Goal: Task Accomplishment & Management: Manage account settings

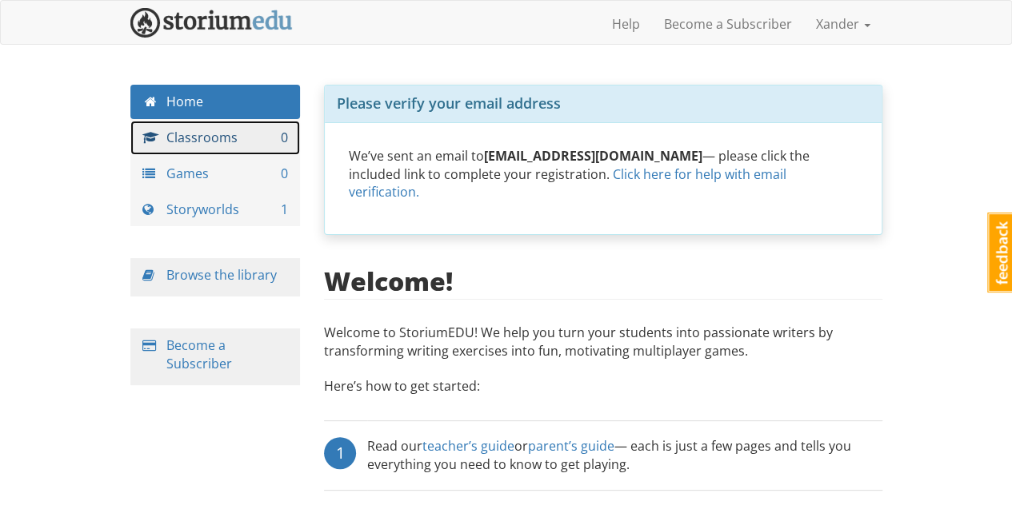
click at [208, 154] on link "Classrooms 0" at bounding box center [215, 138] width 170 height 34
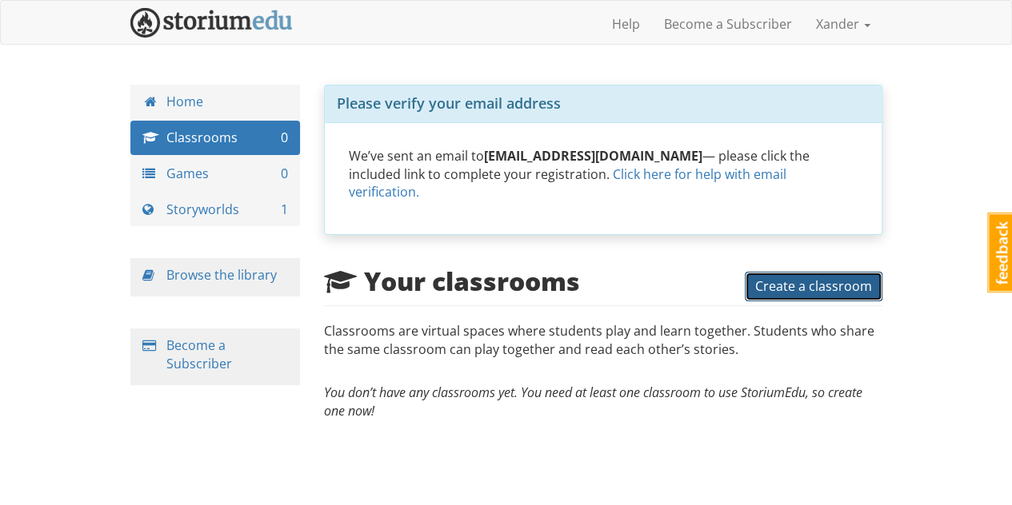
click at [785, 278] on span "Create a classroom" at bounding box center [813, 287] width 117 height 18
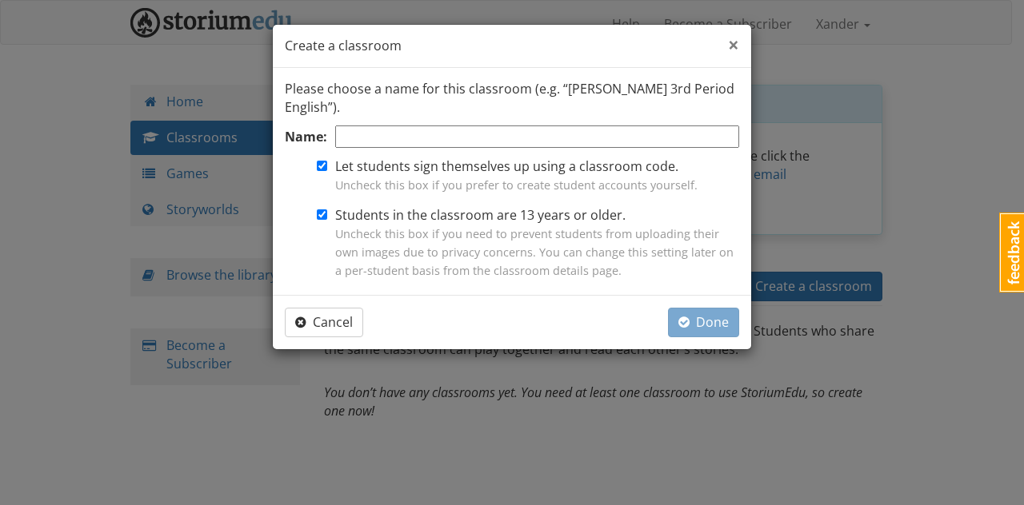
click at [737, 55] on span "×" at bounding box center [733, 44] width 11 height 26
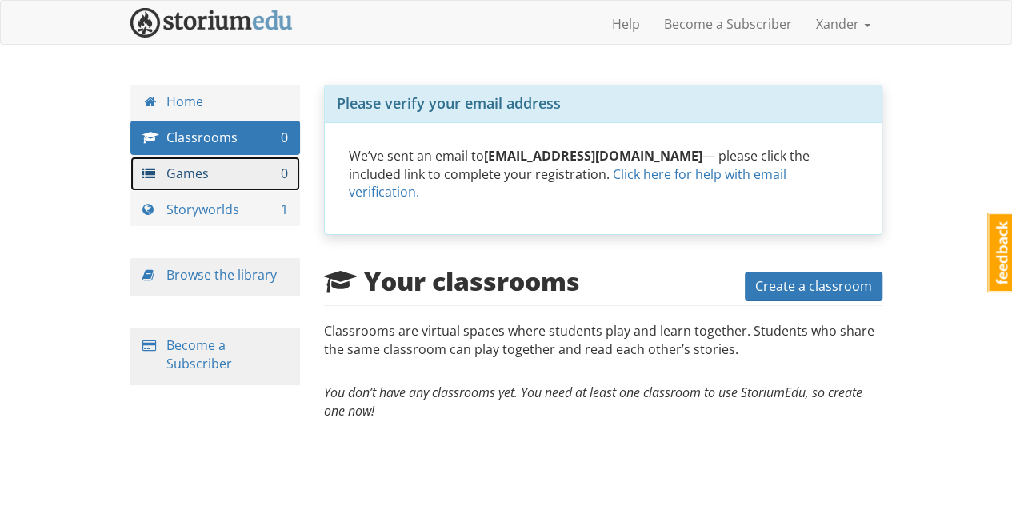
click at [256, 174] on link "Games 0" at bounding box center [215, 174] width 170 height 34
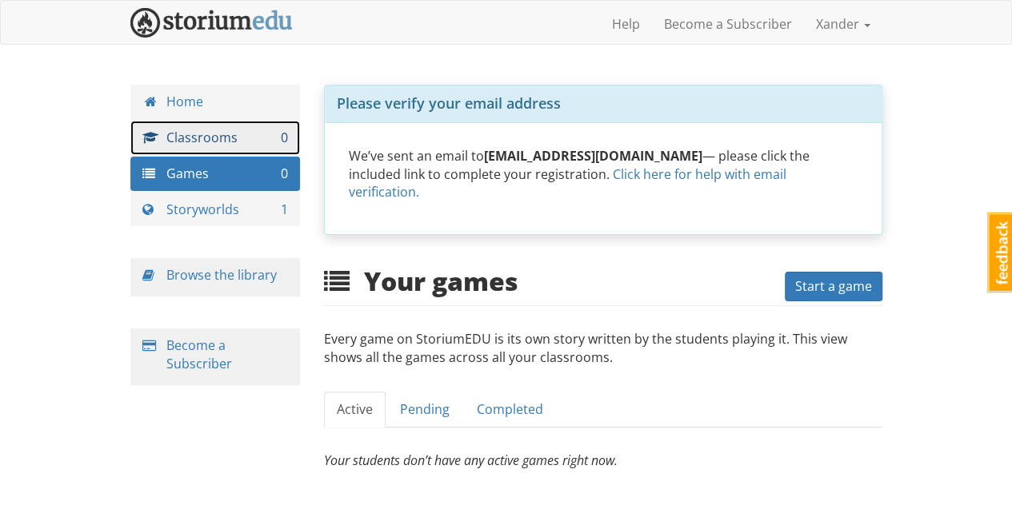
click at [219, 129] on link "Classrooms 0" at bounding box center [215, 138] width 170 height 34
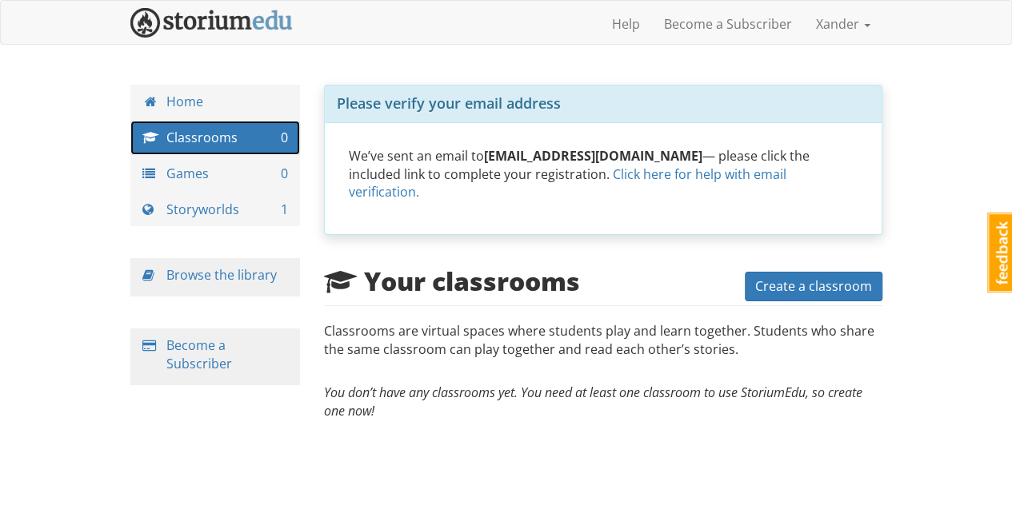
click at [219, 121] on link "Classrooms 0" at bounding box center [215, 138] width 170 height 34
click at [246, 122] on link "Classrooms 0" at bounding box center [215, 138] width 170 height 34
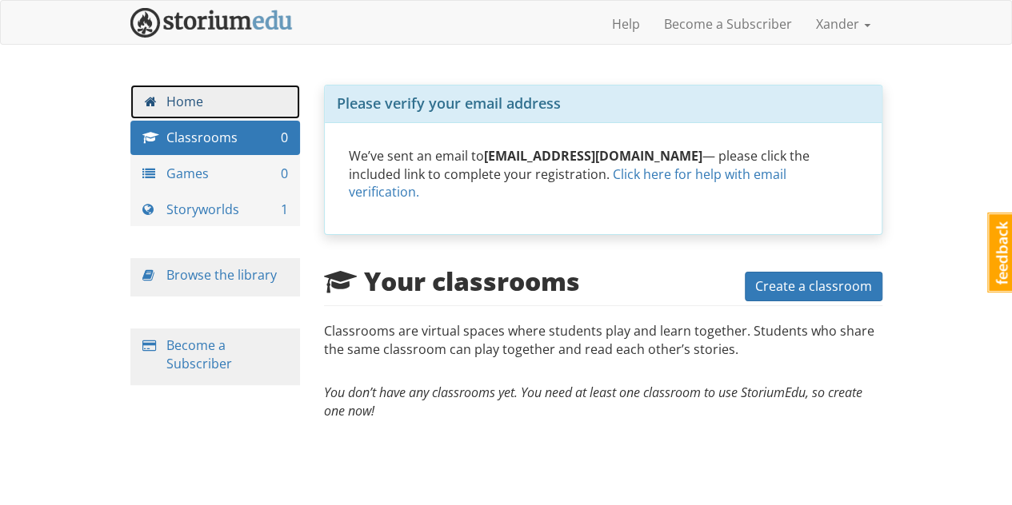
click at [211, 94] on link "Home" at bounding box center [215, 102] width 170 height 34
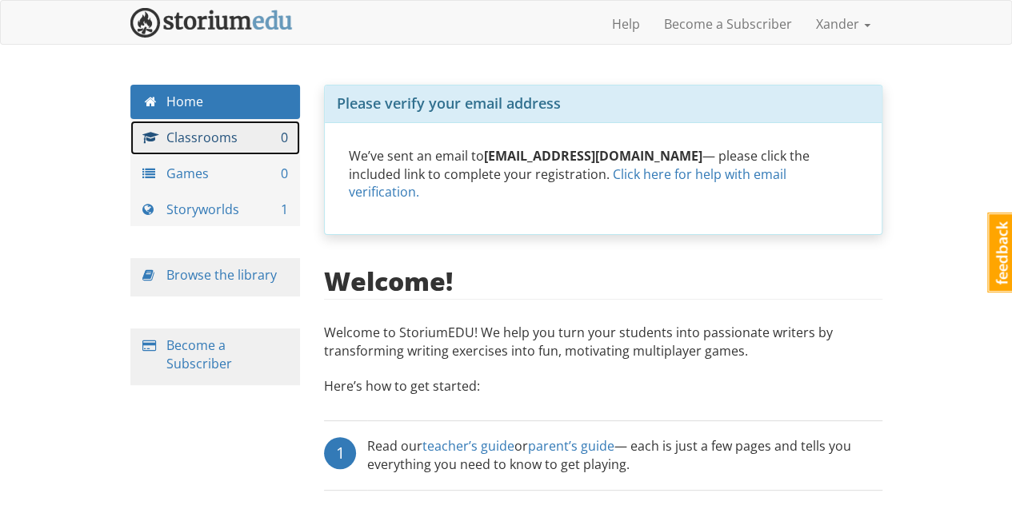
click at [209, 144] on link "Classrooms 0" at bounding box center [215, 138] width 170 height 34
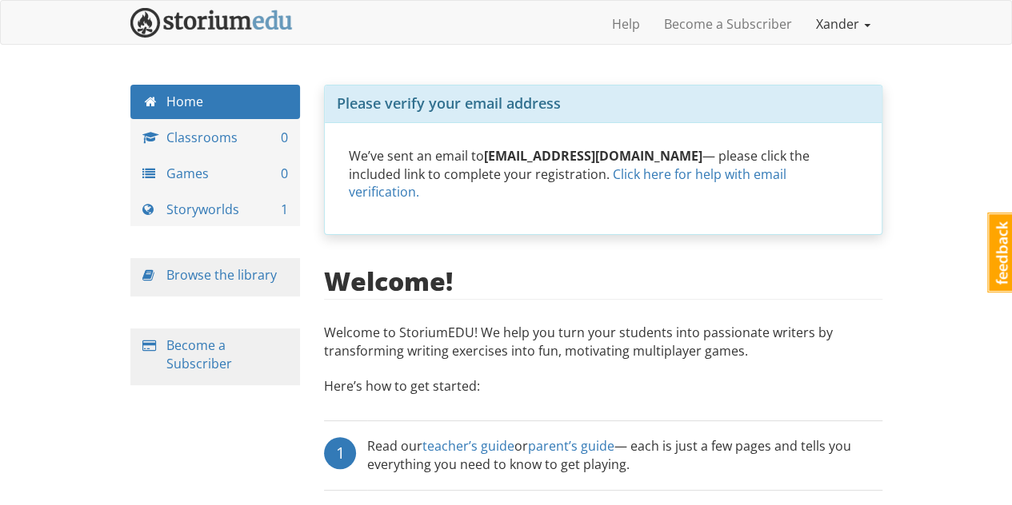
click at [824, 22] on link "Xander" at bounding box center [843, 24] width 78 height 40
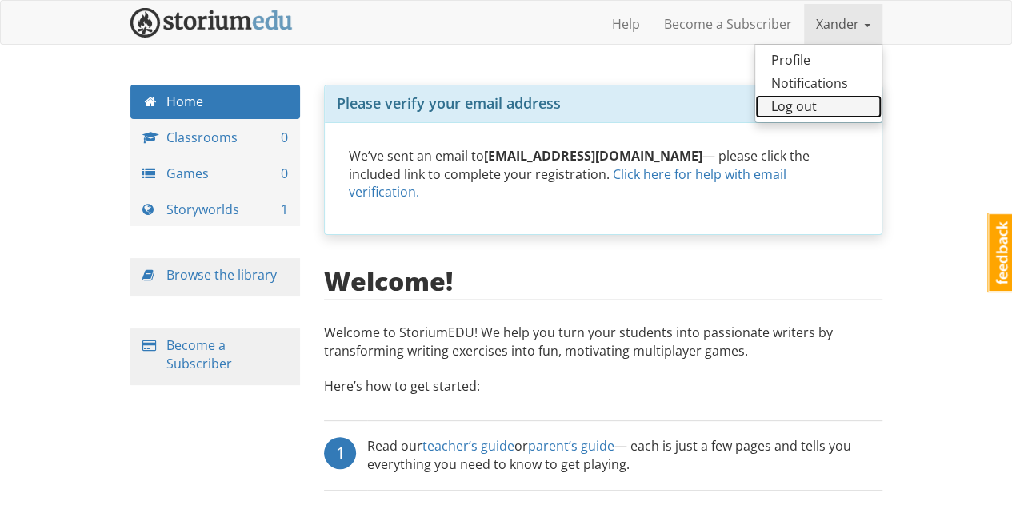
click at [785, 105] on link "Log out" at bounding box center [818, 106] width 126 height 23
